Goal: Task Accomplishment & Management: Manage account settings

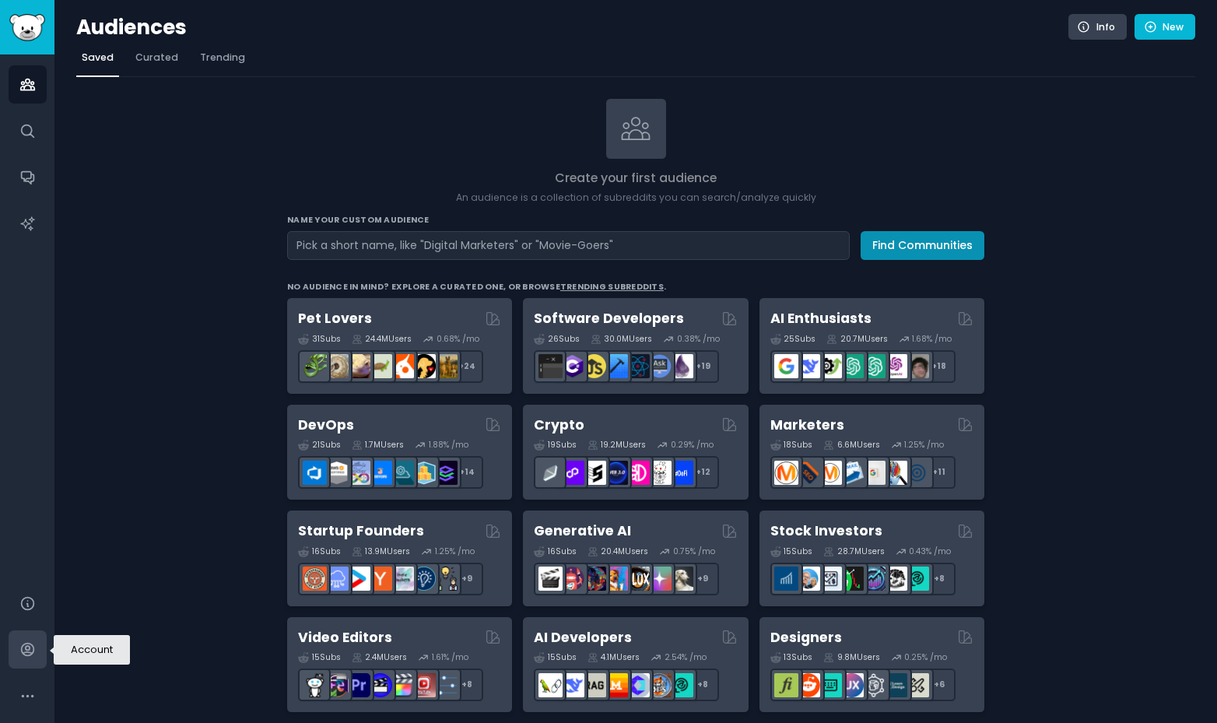
click at [26, 646] on icon "Sidebar" at bounding box center [27, 649] width 12 height 12
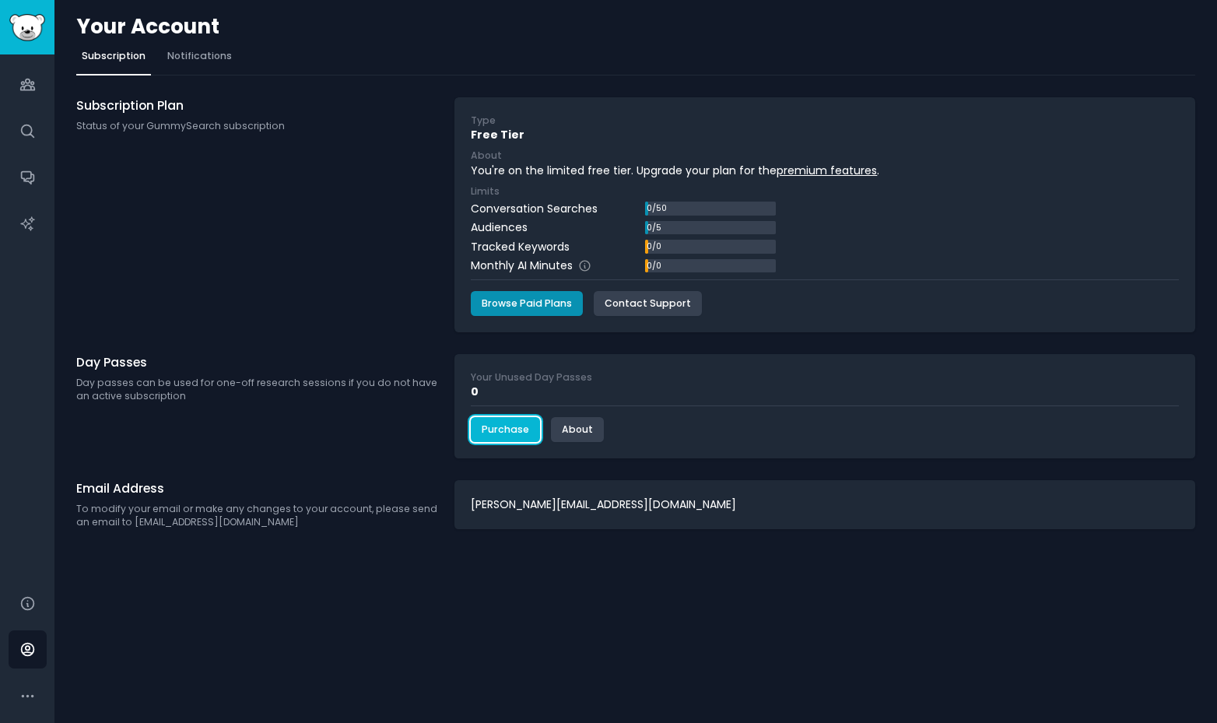
click at [501, 428] on link "Purchase" at bounding box center [505, 429] width 69 height 25
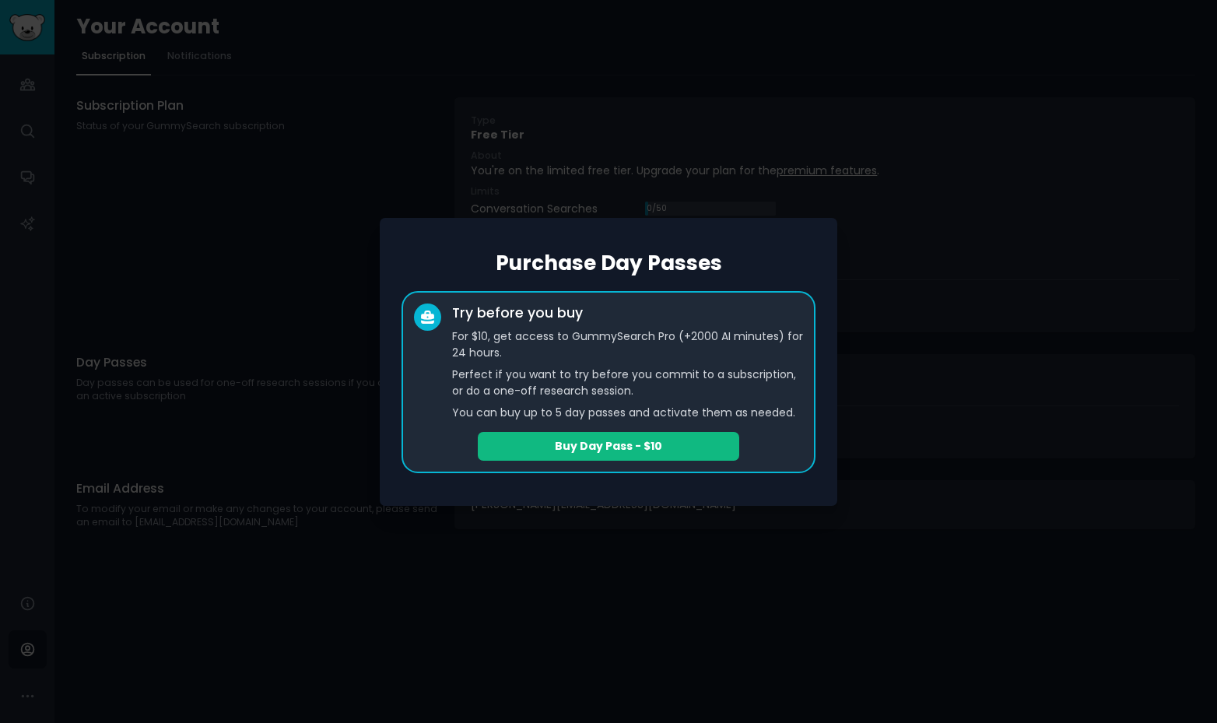
click at [545, 353] on p "For $10, get access to GummySearch Pro (+2000 AI minutes) for 24 hours." at bounding box center [627, 344] width 351 height 33
click at [787, 533] on div at bounding box center [608, 361] width 1217 height 723
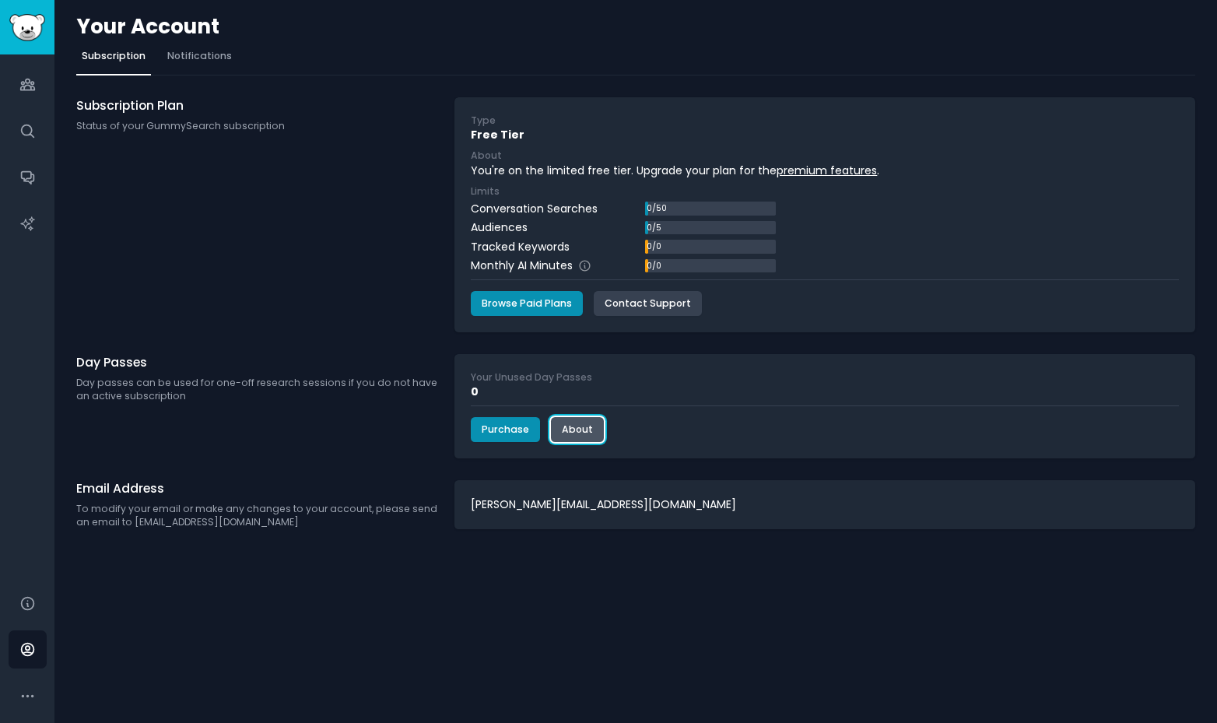
click at [587, 420] on link "About" at bounding box center [577, 429] width 53 height 25
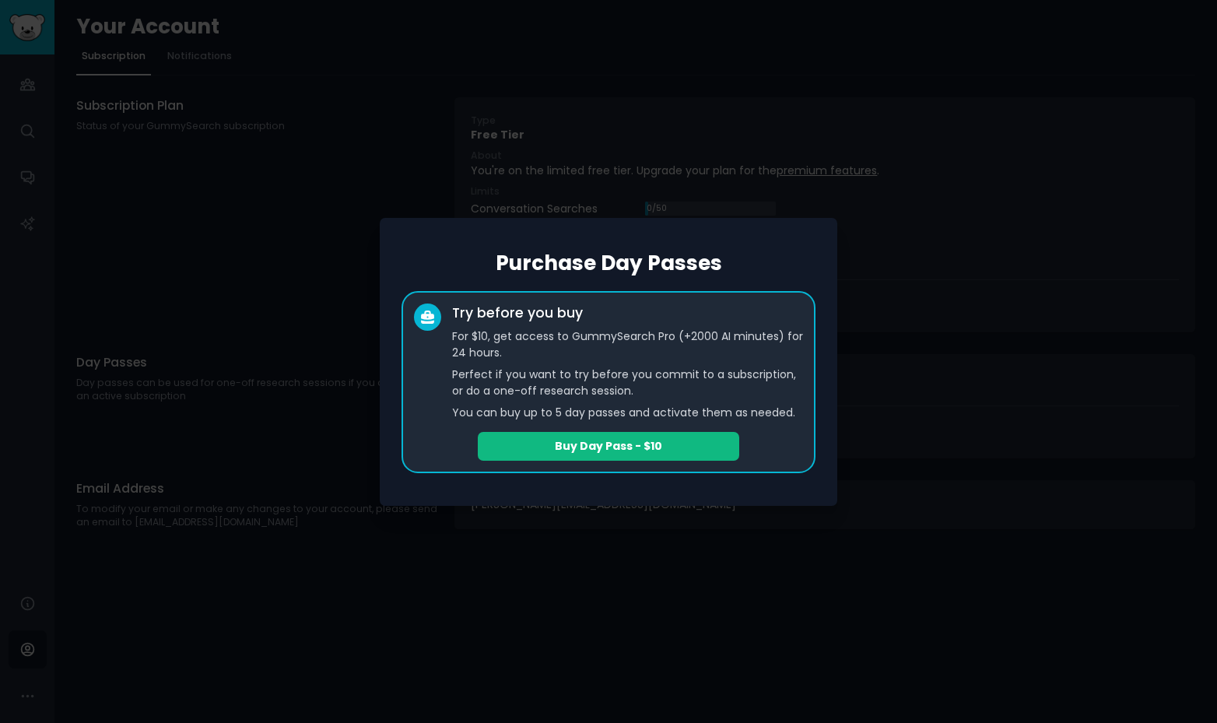
click at [755, 551] on div at bounding box center [608, 361] width 1217 height 723
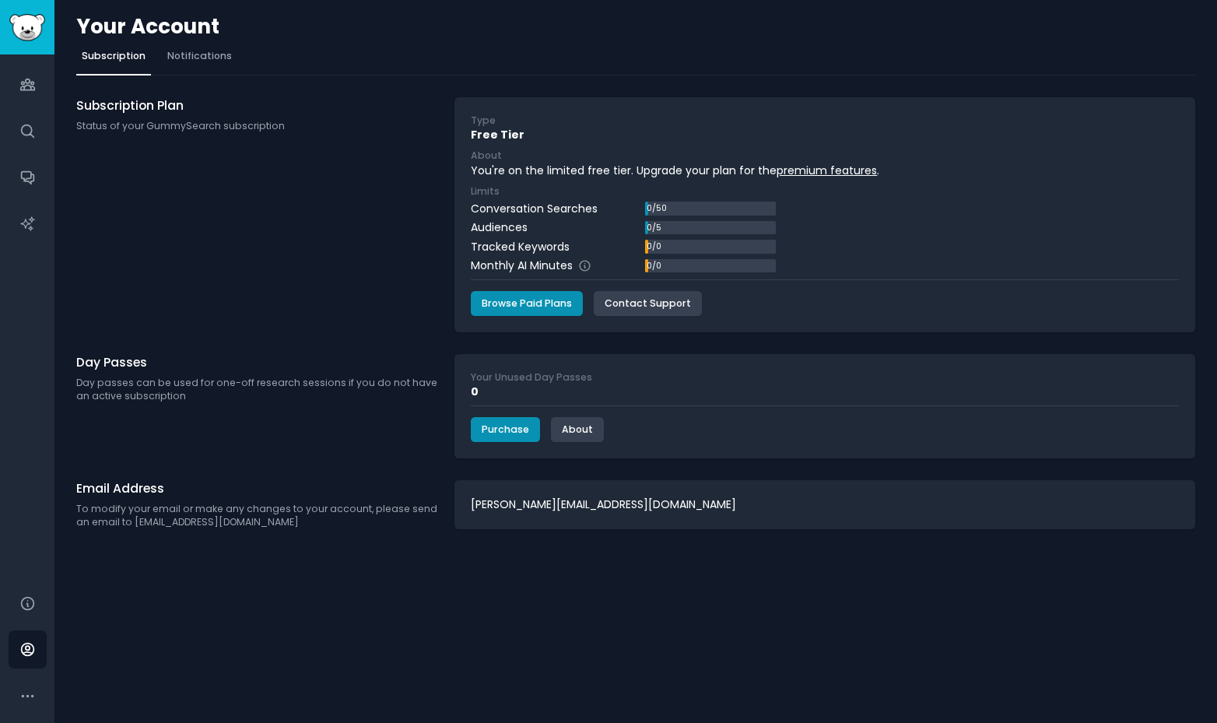
click at [755, 551] on div "Your Account Subscription Notifications Subscription Plan Status of your GummyS…" at bounding box center [635, 361] width 1162 height 723
click at [22, 25] on img "Sidebar" at bounding box center [27, 27] width 36 height 27
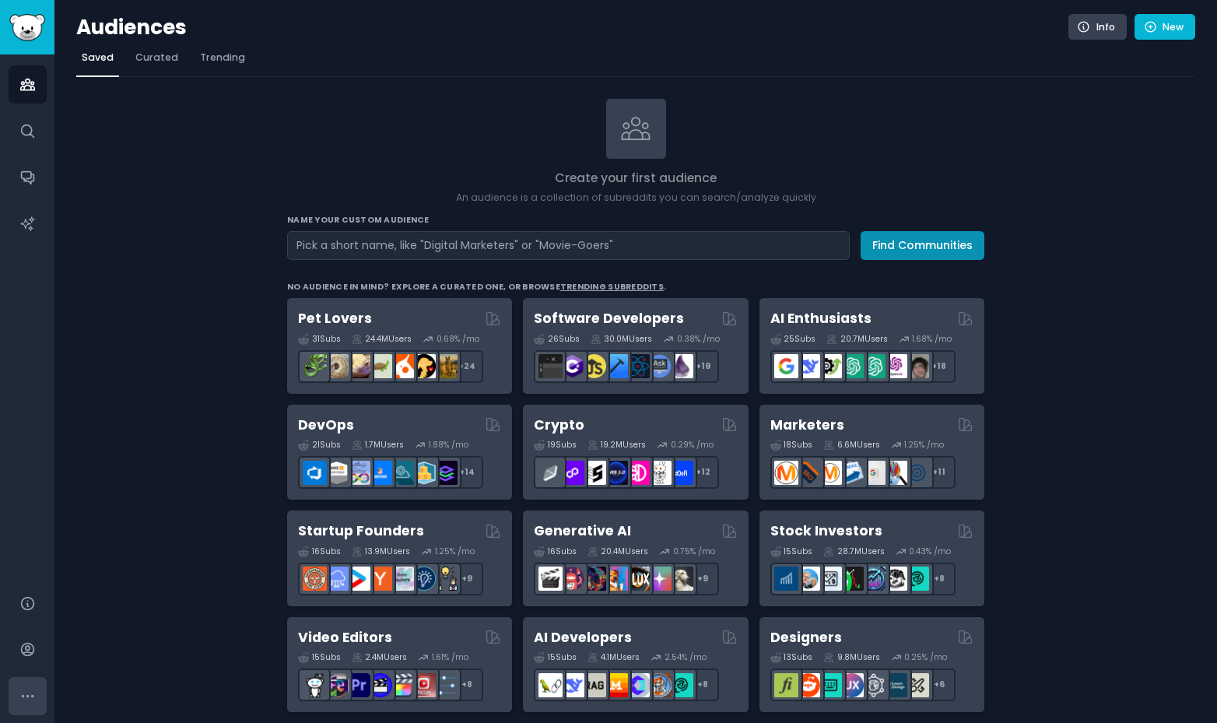
click at [26, 688] on icon "Sidebar" at bounding box center [27, 696] width 16 height 16
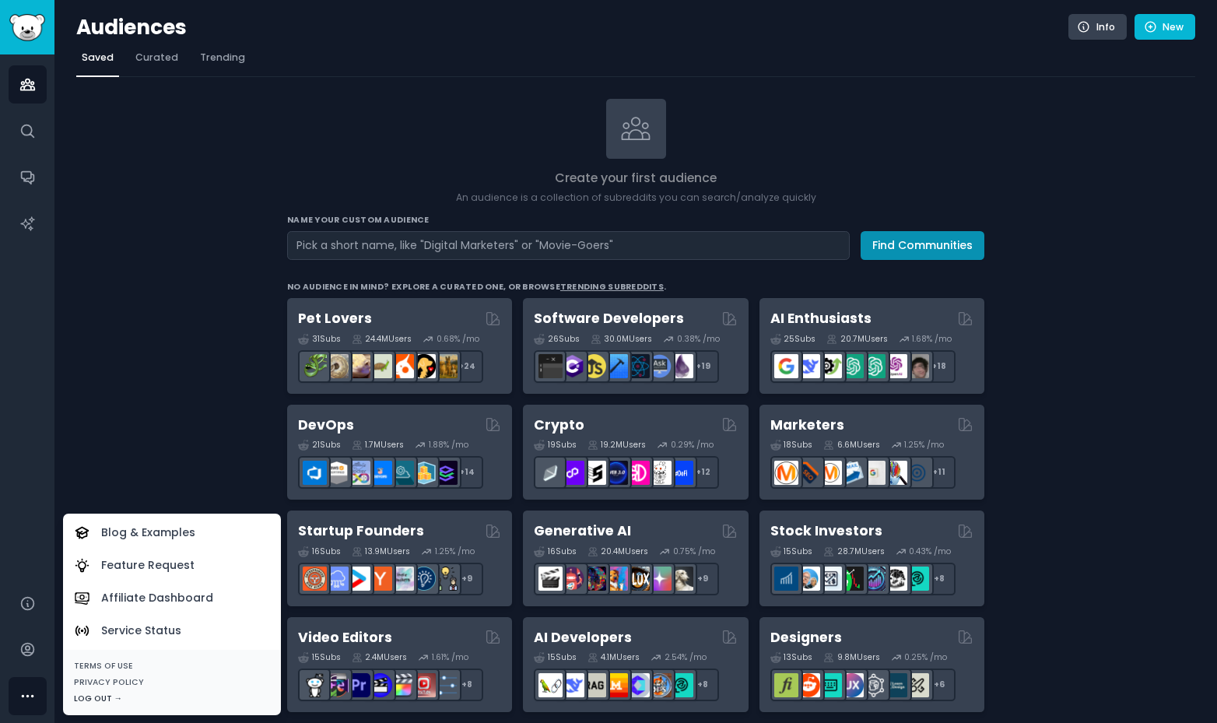
click at [110, 696] on div "Log Out →" at bounding box center [172, 698] width 196 height 11
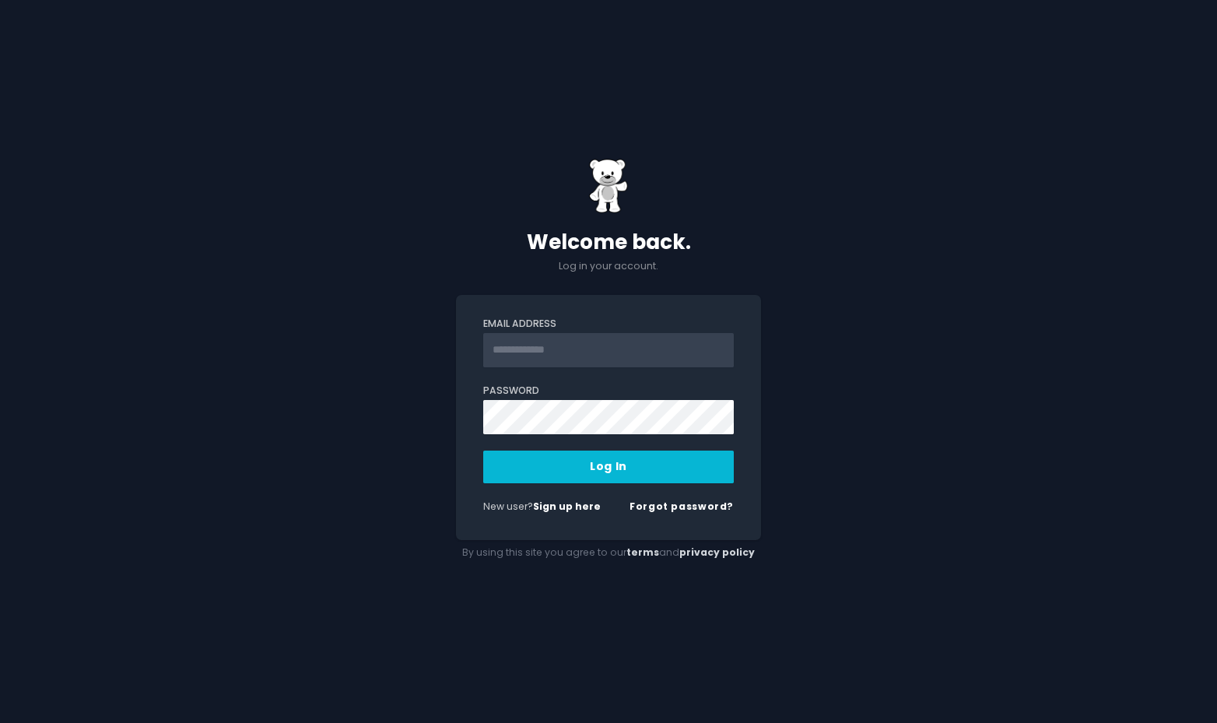
click at [494, 344] on input "Email Address" at bounding box center [608, 350] width 251 height 34
click at [559, 359] on input "Email Address" at bounding box center [608, 350] width 251 height 34
type input "**********"
click at [639, 467] on button "Log In" at bounding box center [608, 466] width 251 height 33
